Goal: Task Accomplishment & Management: Use online tool/utility

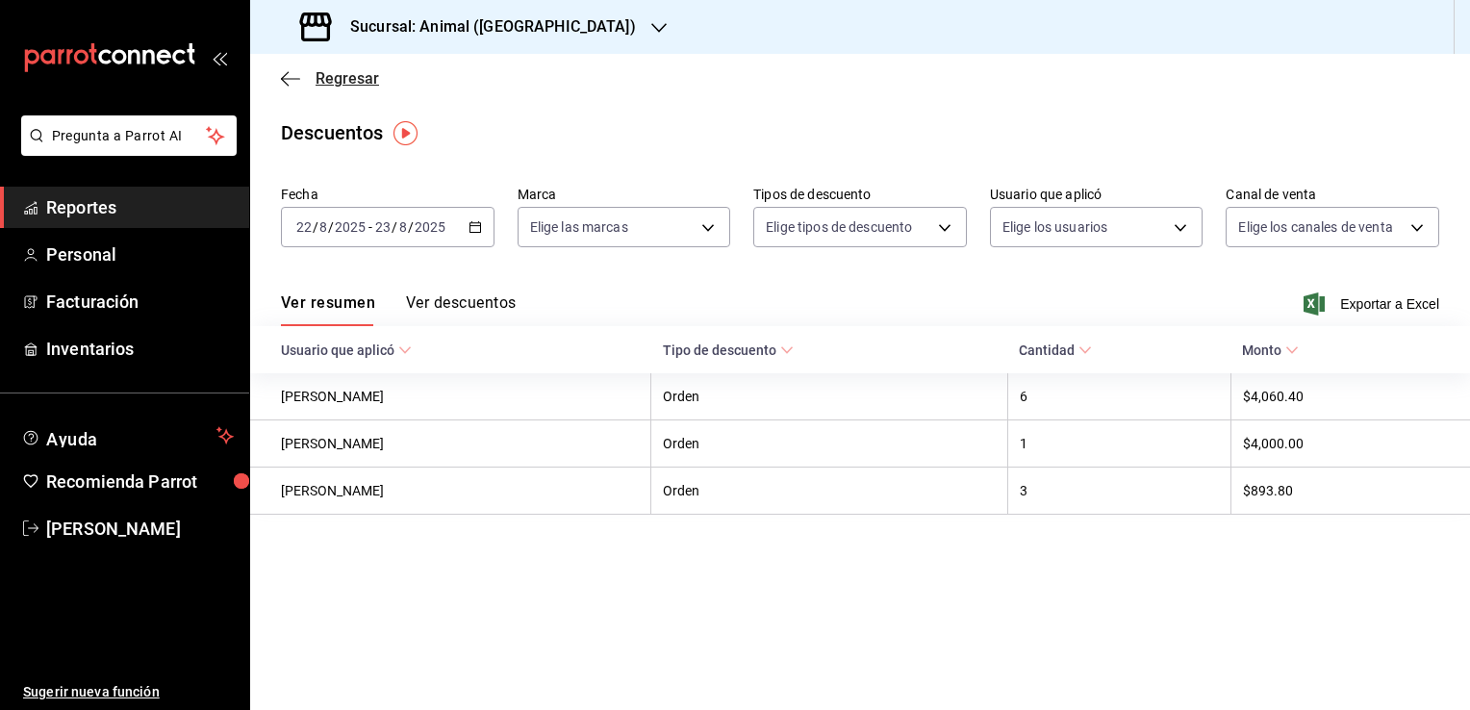
click at [358, 75] on span "Regresar" at bounding box center [347, 78] width 63 height 18
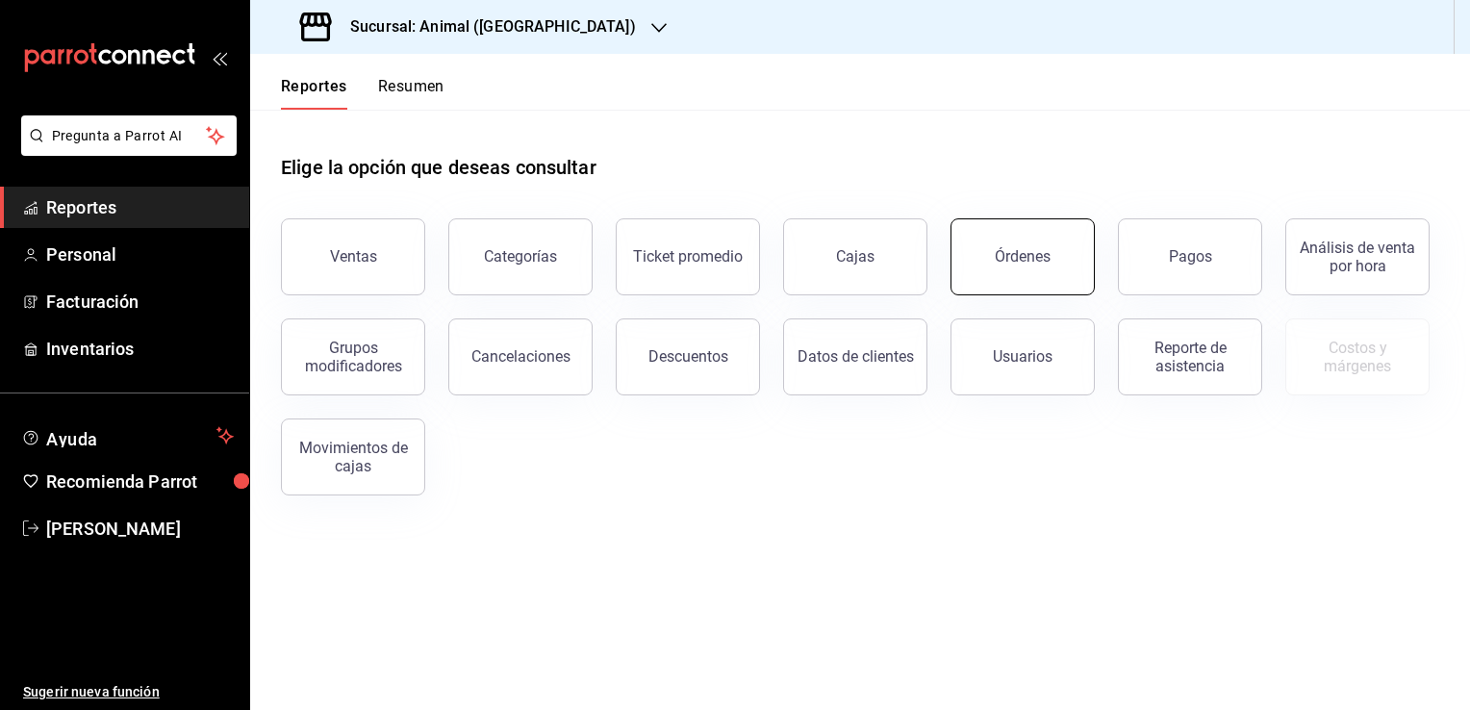
click at [1062, 287] on button "Órdenes" at bounding box center [1022, 256] width 144 height 77
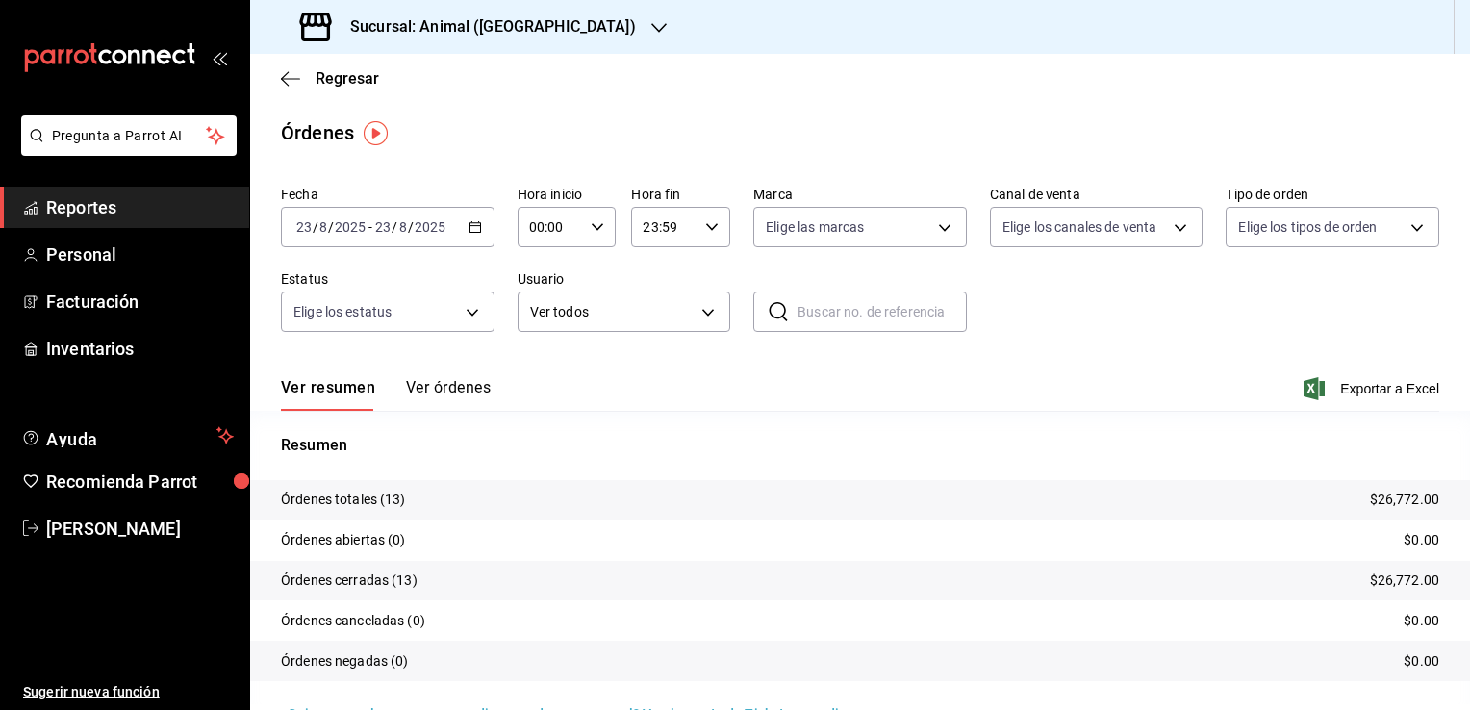
click at [473, 229] on icon "button" at bounding box center [474, 226] width 13 height 13
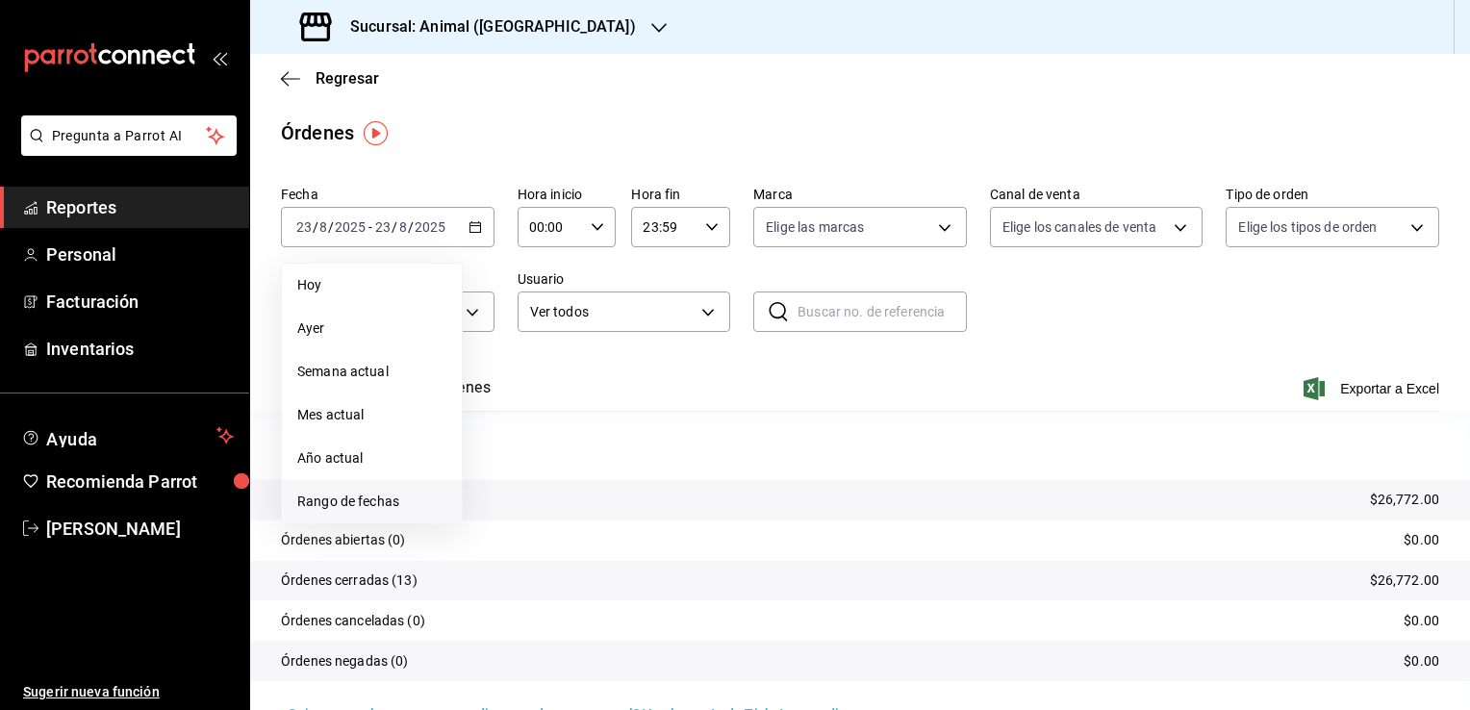
click at [385, 505] on span "Rango de fechas" at bounding box center [371, 502] width 149 height 20
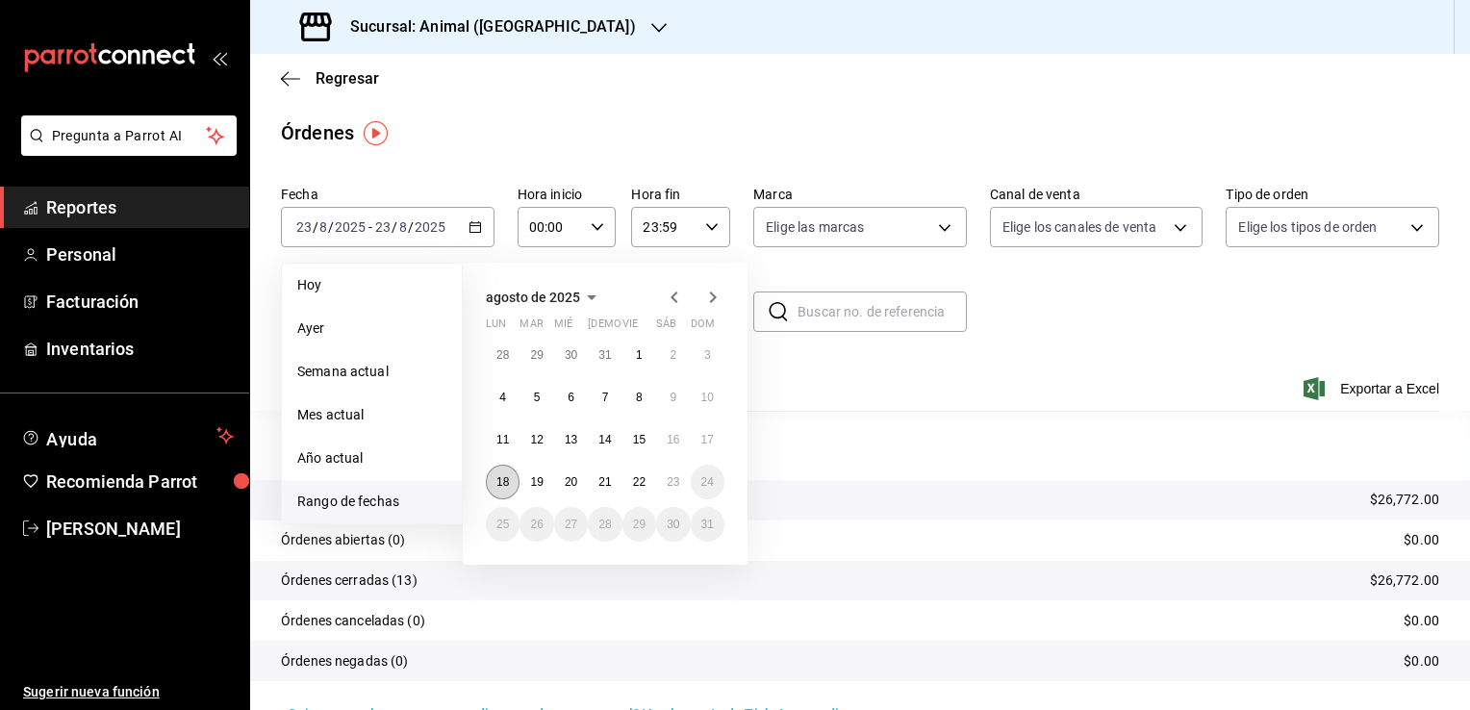
click at [496, 479] on abbr "18" at bounding box center [502, 481] width 13 height 13
click at [672, 487] on abbr "23" at bounding box center [673, 481] width 13 height 13
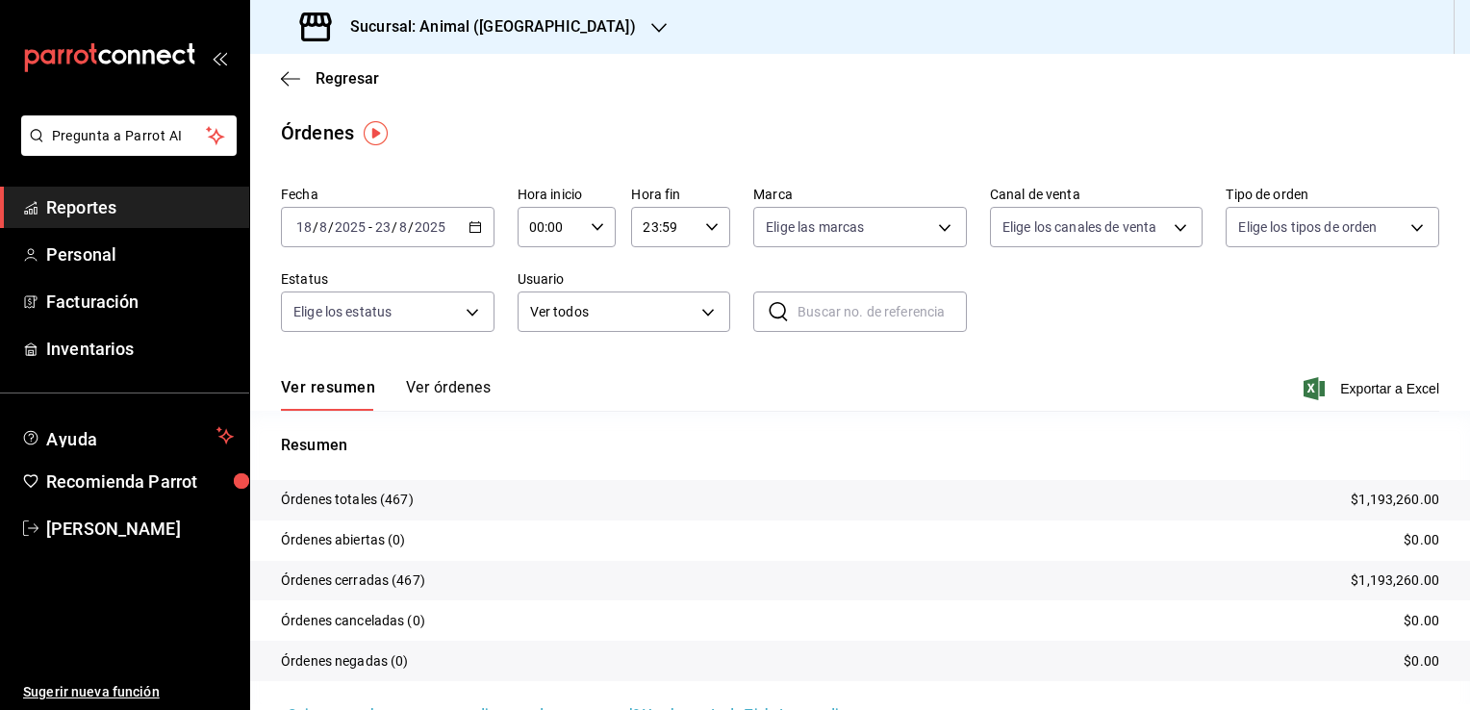
click at [591, 229] on icon "button" at bounding box center [597, 226] width 13 height 13
click at [539, 319] on span "04" at bounding box center [539, 318] width 18 height 15
type input "04:00"
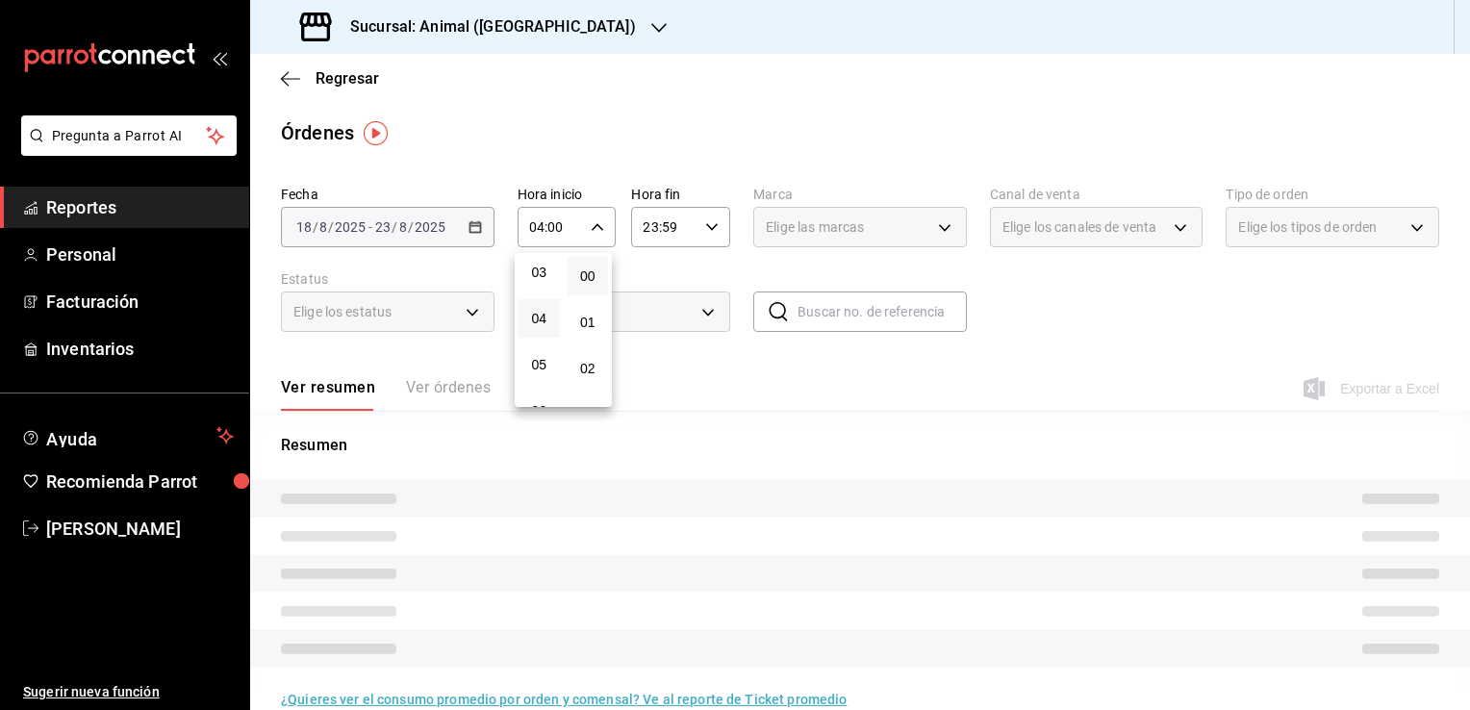
click at [714, 231] on div at bounding box center [735, 355] width 1470 height 710
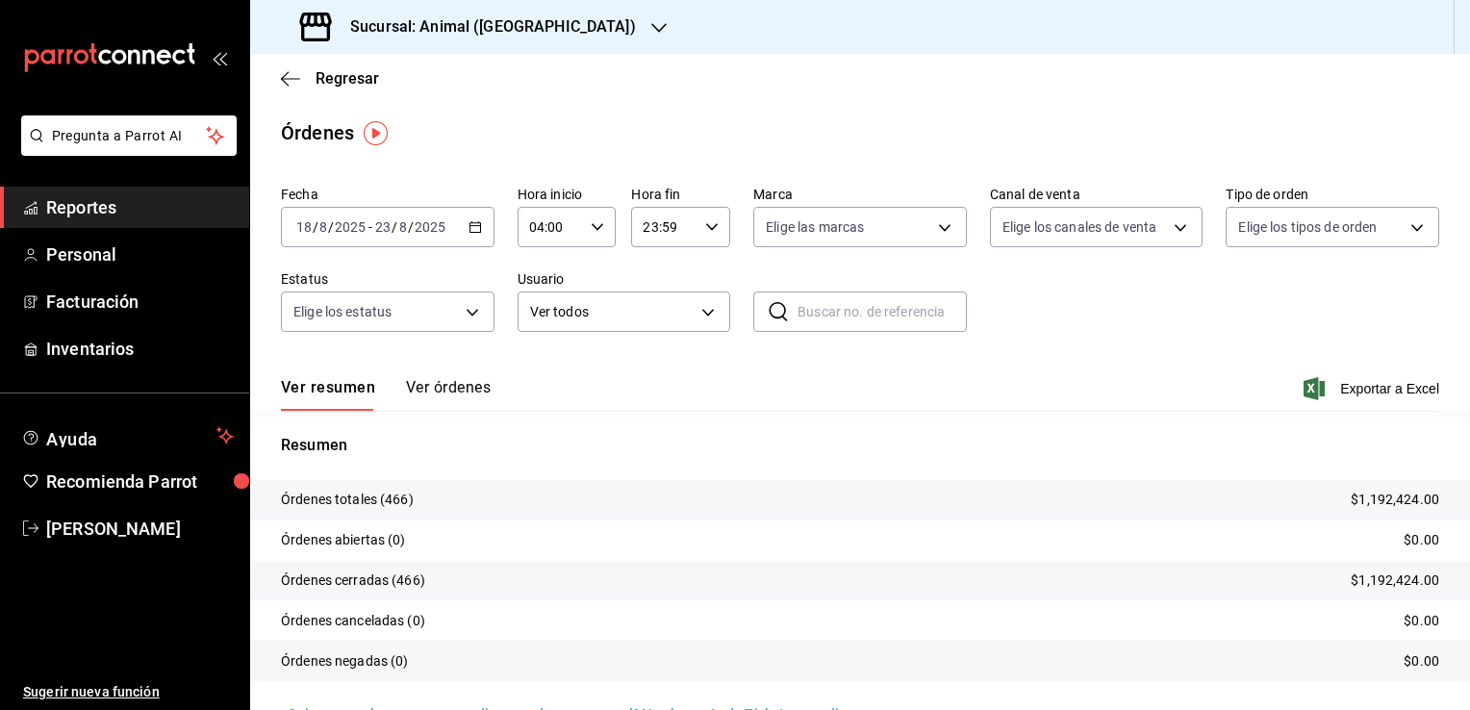
click at [705, 232] on icon "button" at bounding box center [711, 226] width 13 height 13
click at [657, 272] on span "17" at bounding box center [652, 264] width 18 height 15
type input "17:59"
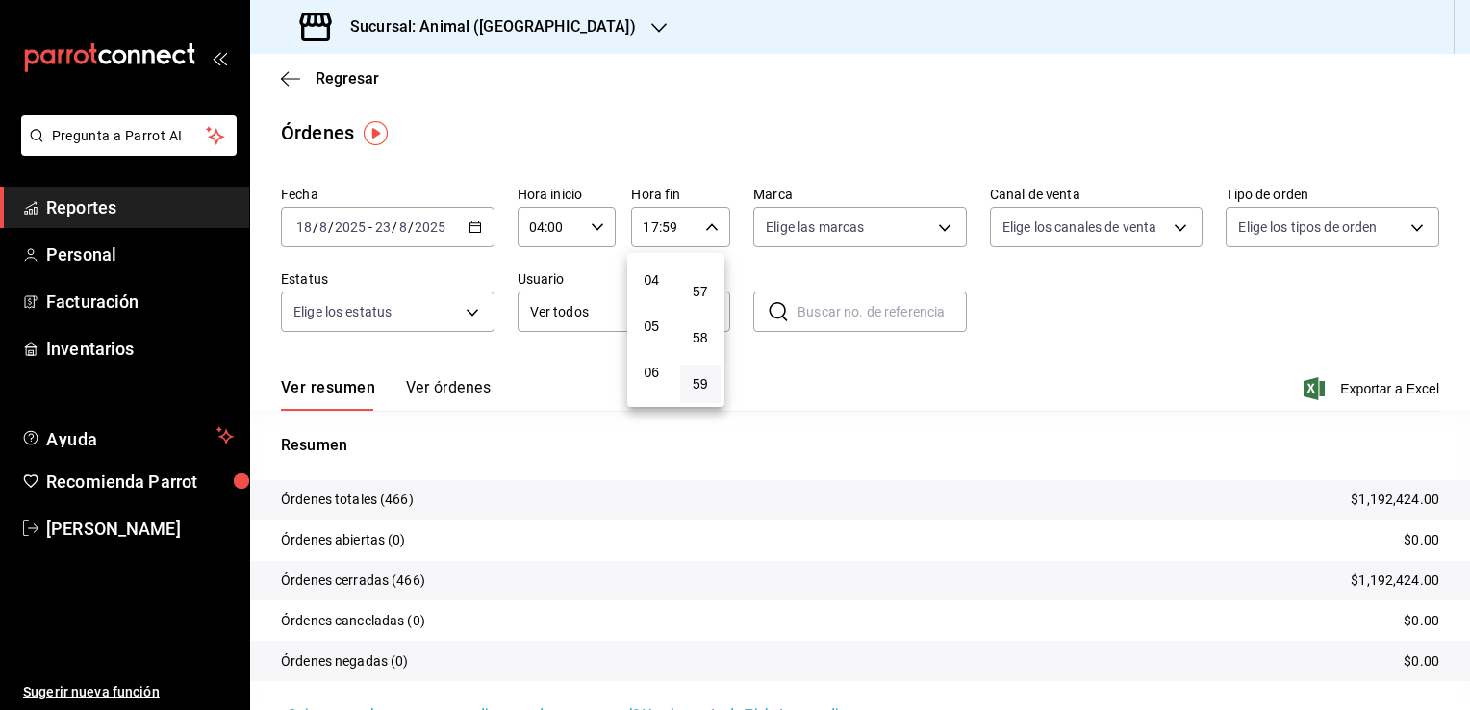
click at [657, 282] on span "04" at bounding box center [652, 279] width 18 height 15
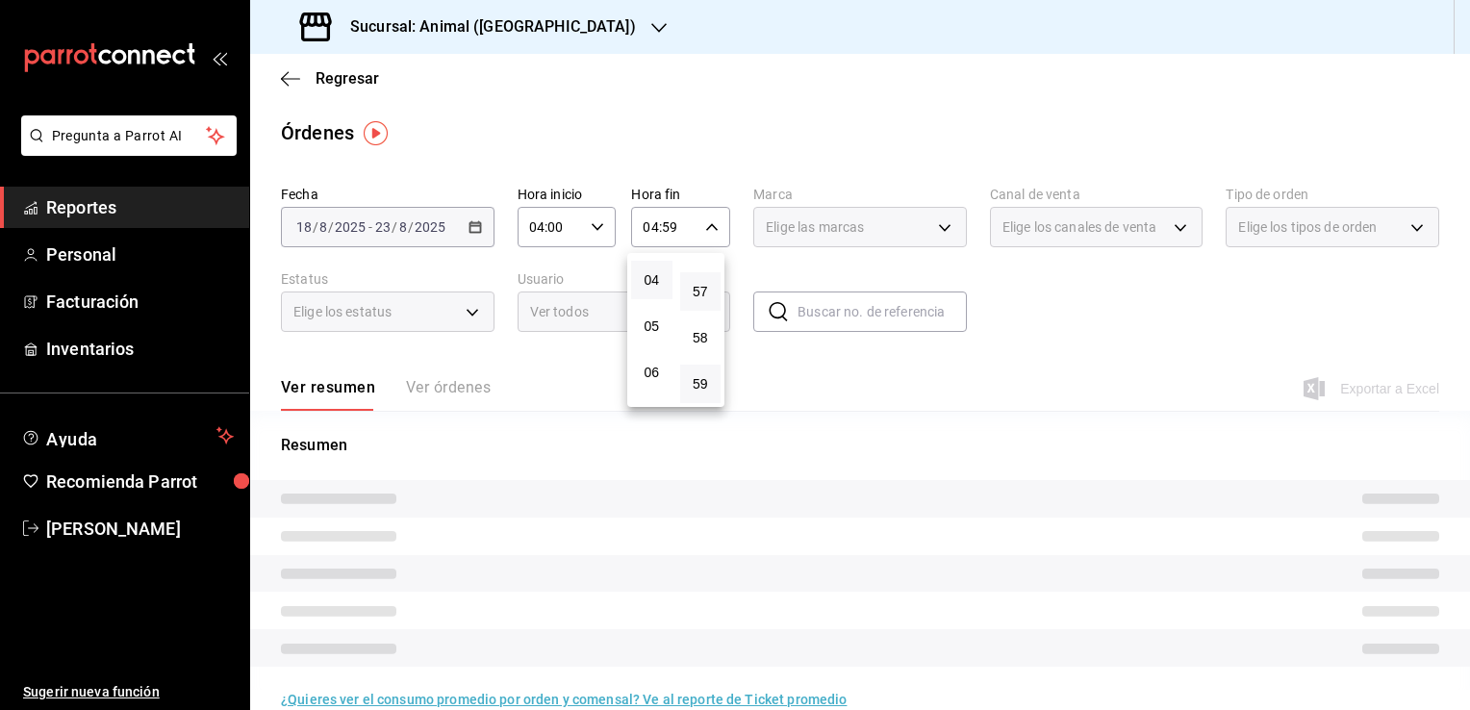
click at [709, 291] on button "57" at bounding box center [700, 291] width 41 height 38
type input "04:57"
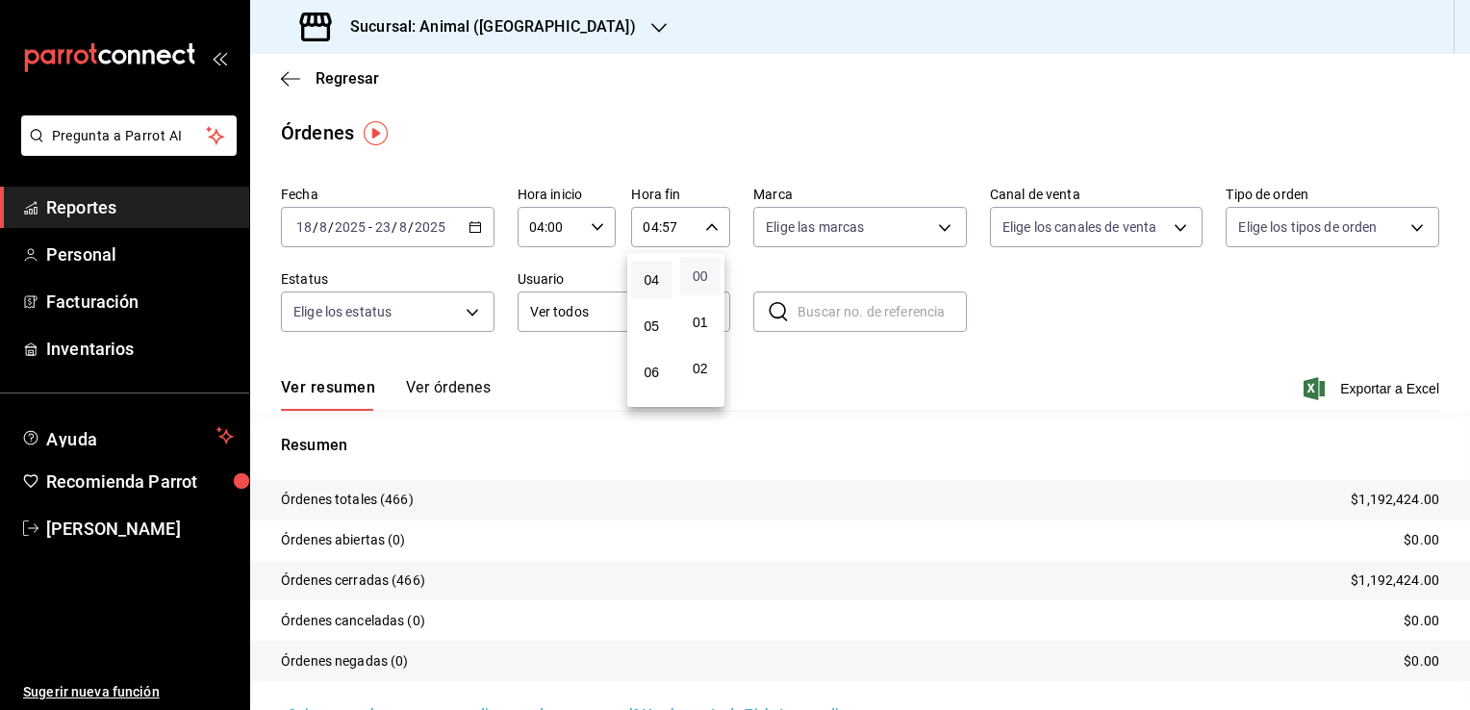
click at [696, 272] on span "00" at bounding box center [701, 275] width 18 height 15
type input "04:00"
click at [806, 262] on div at bounding box center [735, 355] width 1470 height 710
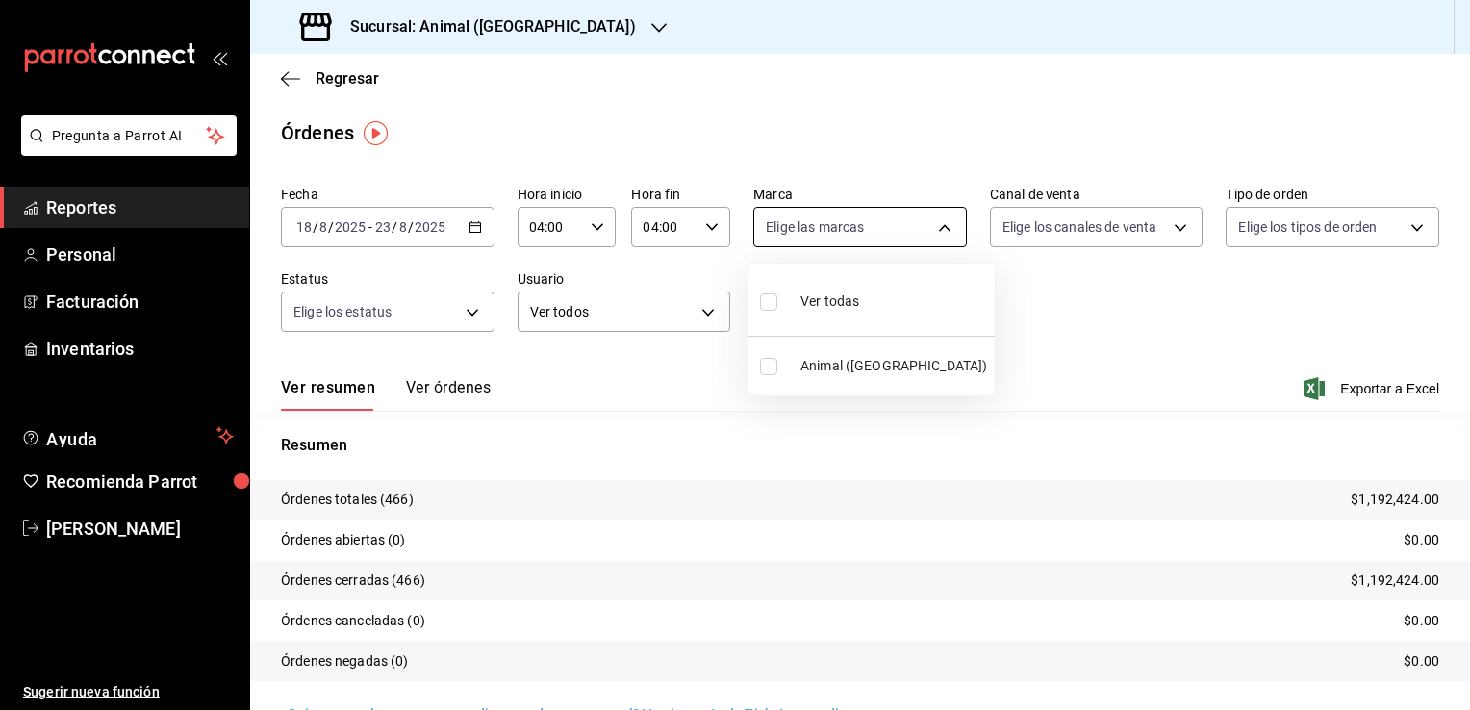
click at [935, 233] on body "Pregunta a Parrot AI Reportes Personal Facturación Inventarios Ayuda Recomienda…" at bounding box center [735, 355] width 1470 height 710
click at [881, 371] on span "Animal ([GEOGRAPHIC_DATA])" at bounding box center [893, 366] width 187 height 20
type input "98bba0fd-3ba1-42e0-bfa8-4188b5c89202"
checkbox input "true"
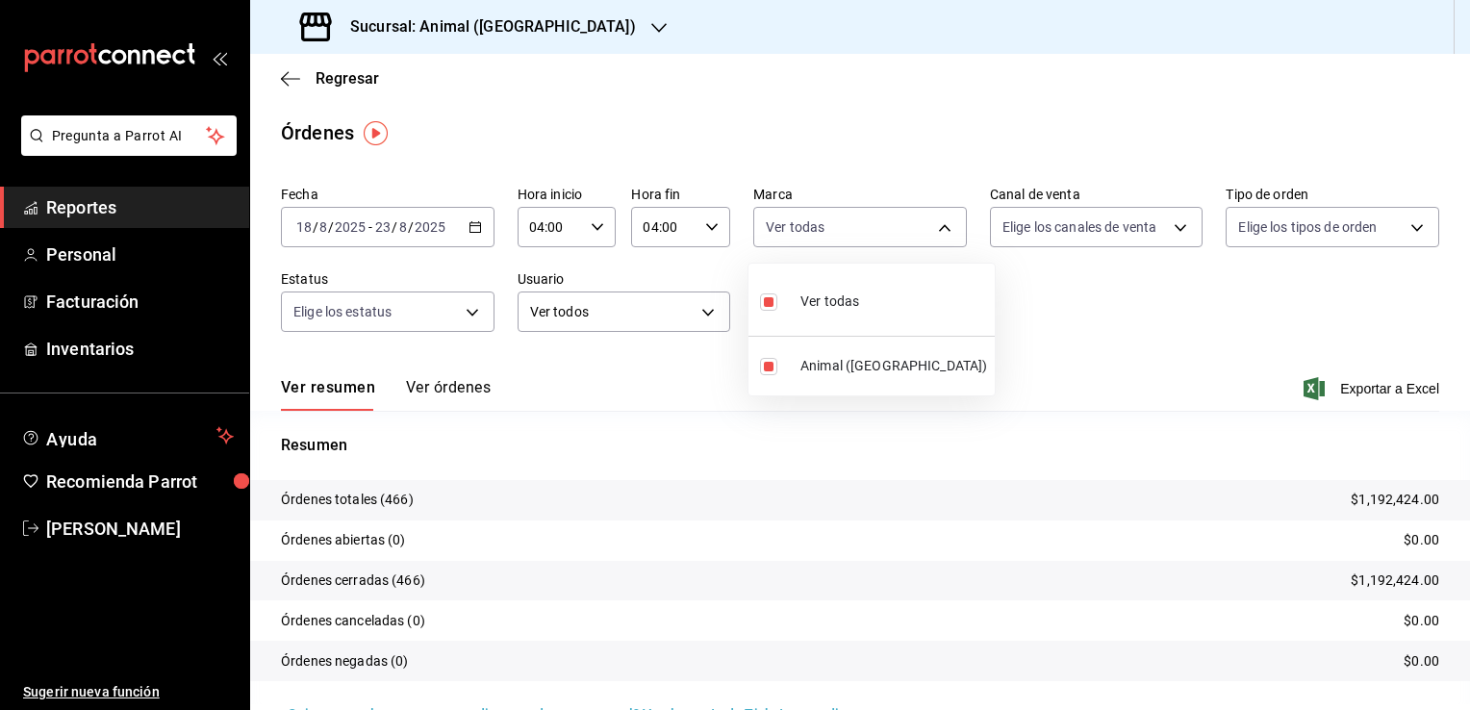
click at [1062, 314] on div at bounding box center [735, 355] width 1470 height 710
click at [1351, 387] on span "Exportar a Excel" at bounding box center [1373, 388] width 132 height 23
